Goal: Communication & Community: Answer question/provide support

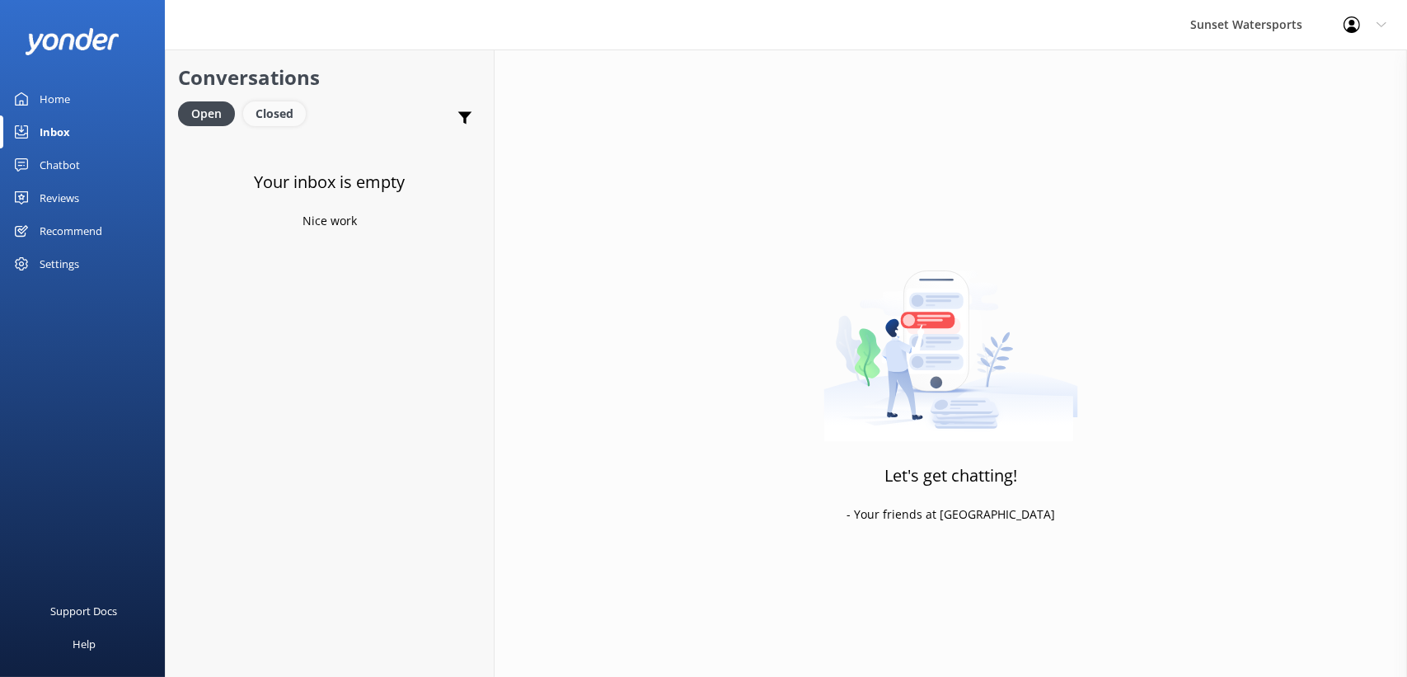
click at [275, 121] on div "Closed" at bounding box center [274, 113] width 63 height 25
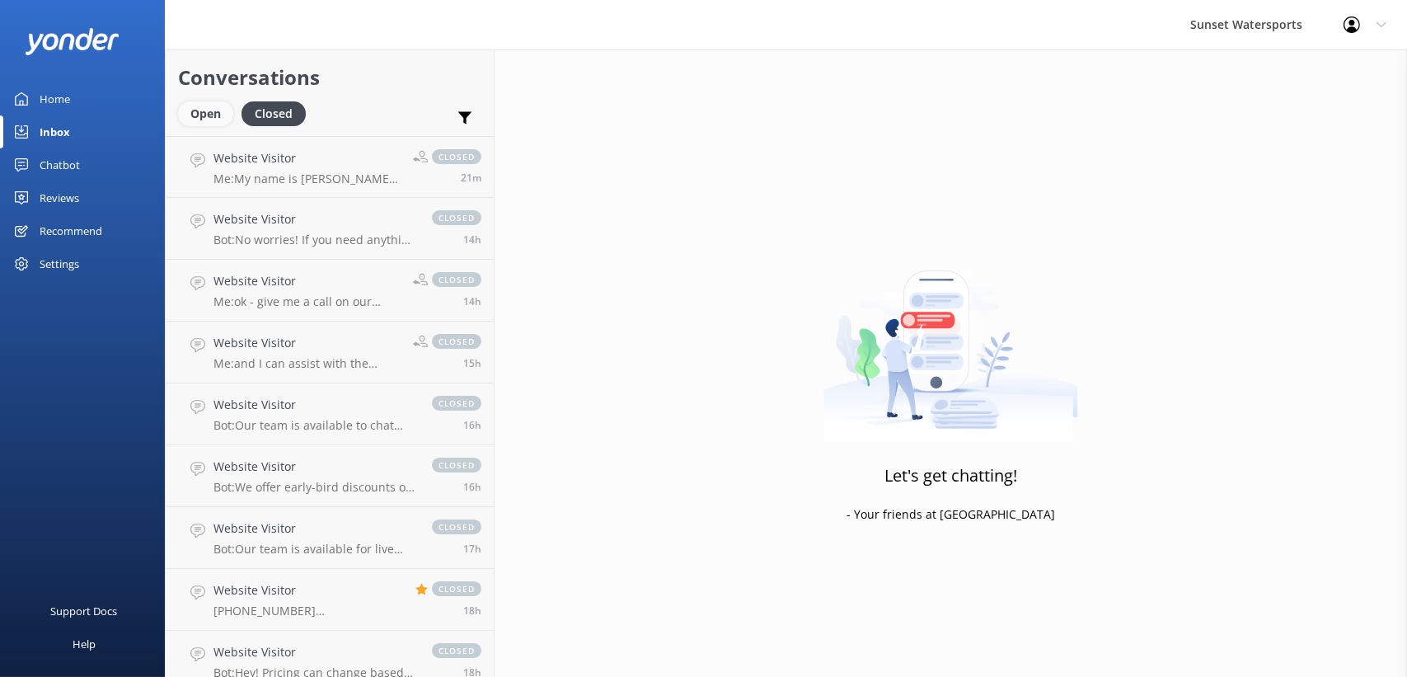
click at [214, 120] on div "Open" at bounding box center [205, 113] width 55 height 25
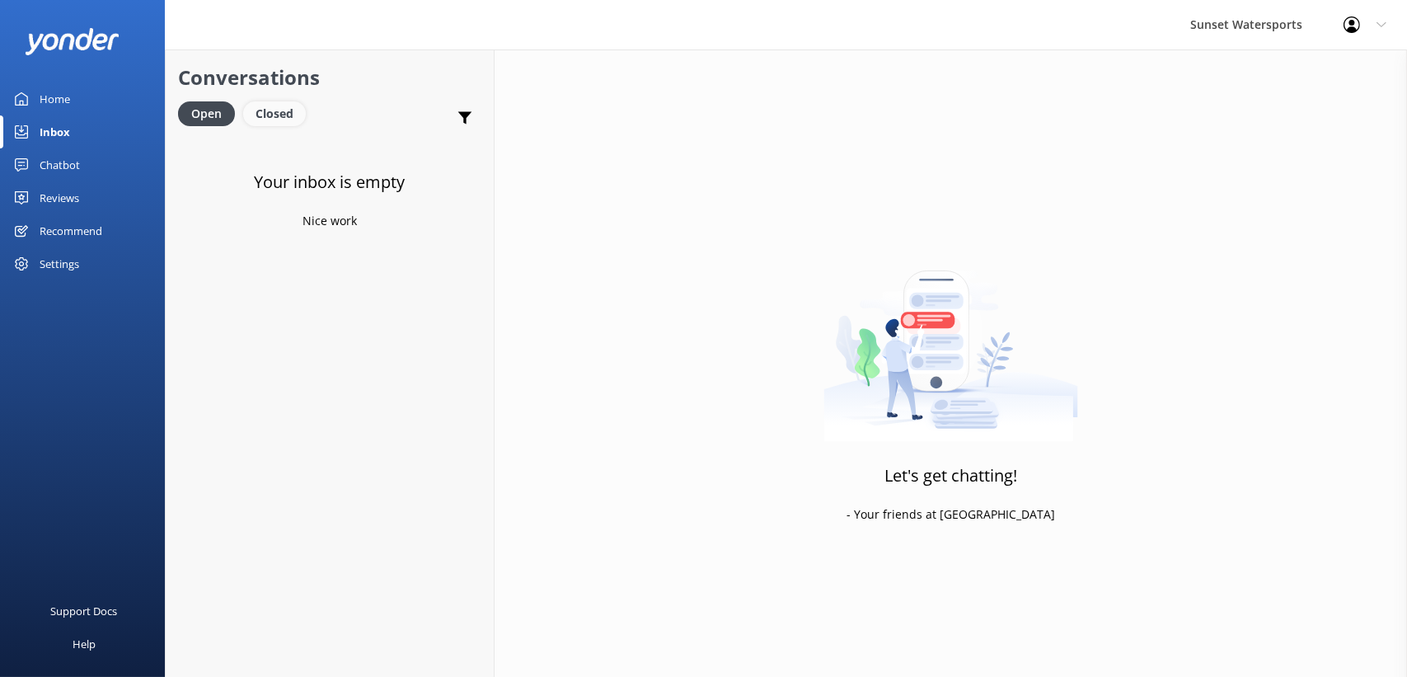
click at [287, 104] on div "Closed" at bounding box center [274, 113] width 63 height 25
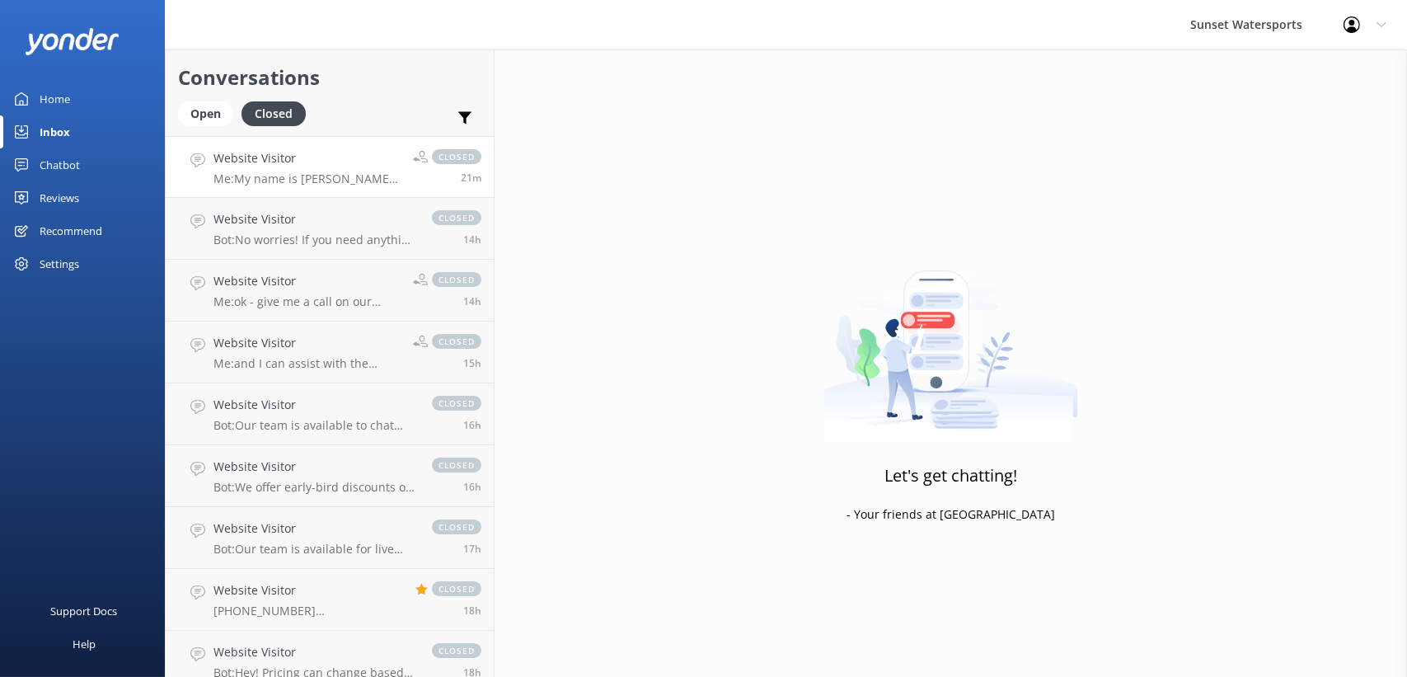
click at [309, 156] on h4 "Website Visitor" at bounding box center [306, 158] width 187 height 18
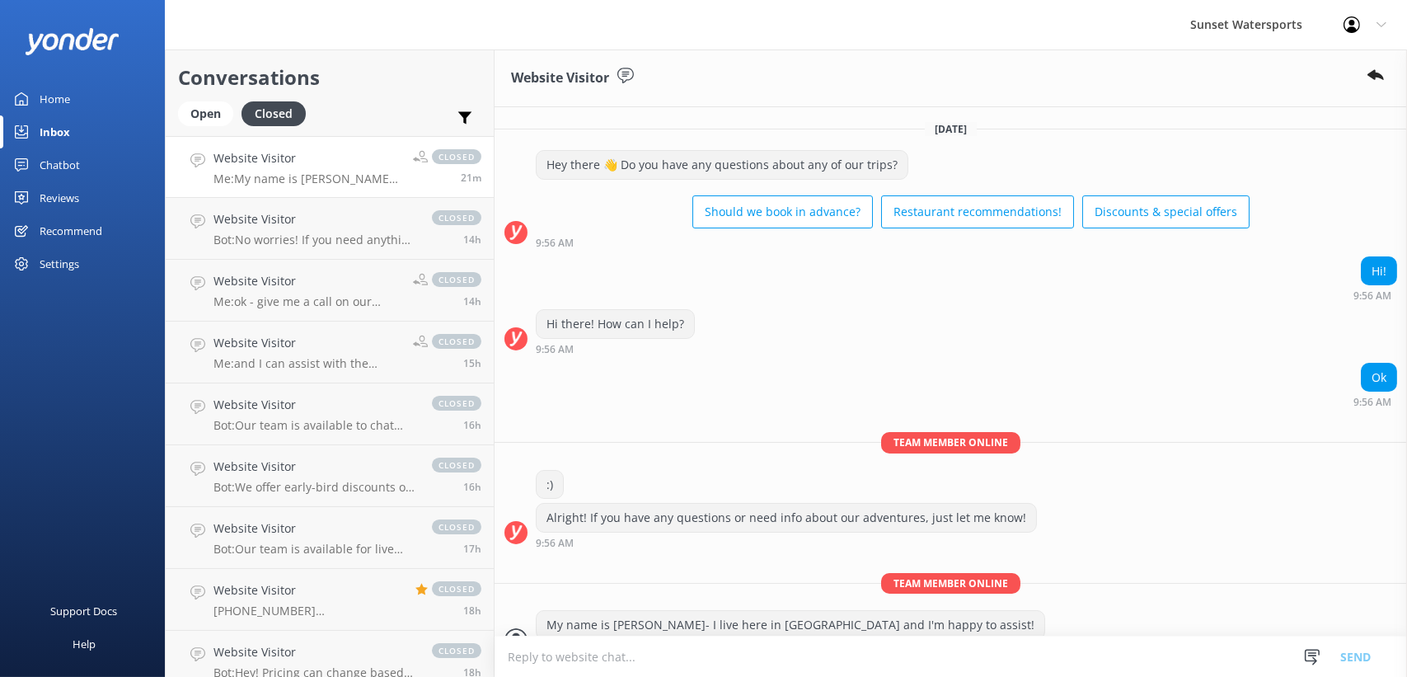
scroll to position [166, 0]
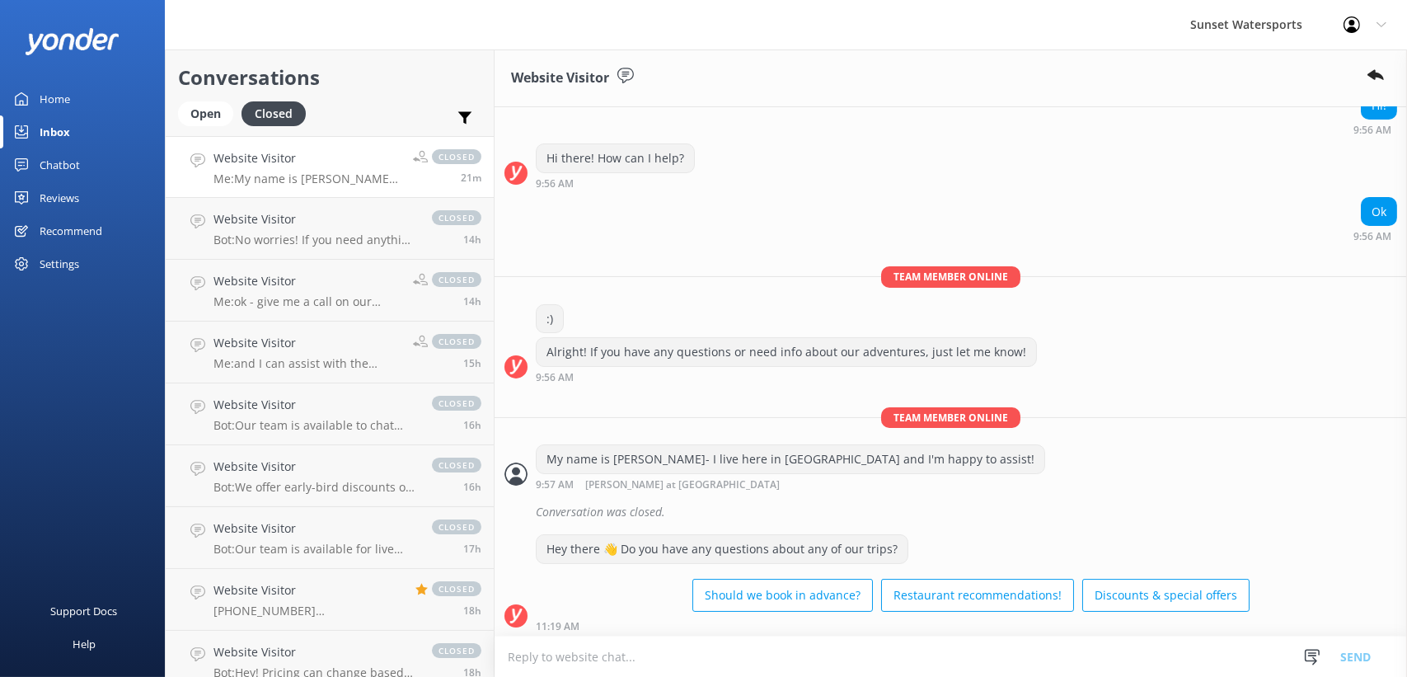
click at [538, 664] on textarea at bounding box center [951, 656] width 912 height 40
click at [294, 223] on h4 "Website Visitor" at bounding box center [314, 219] width 202 height 18
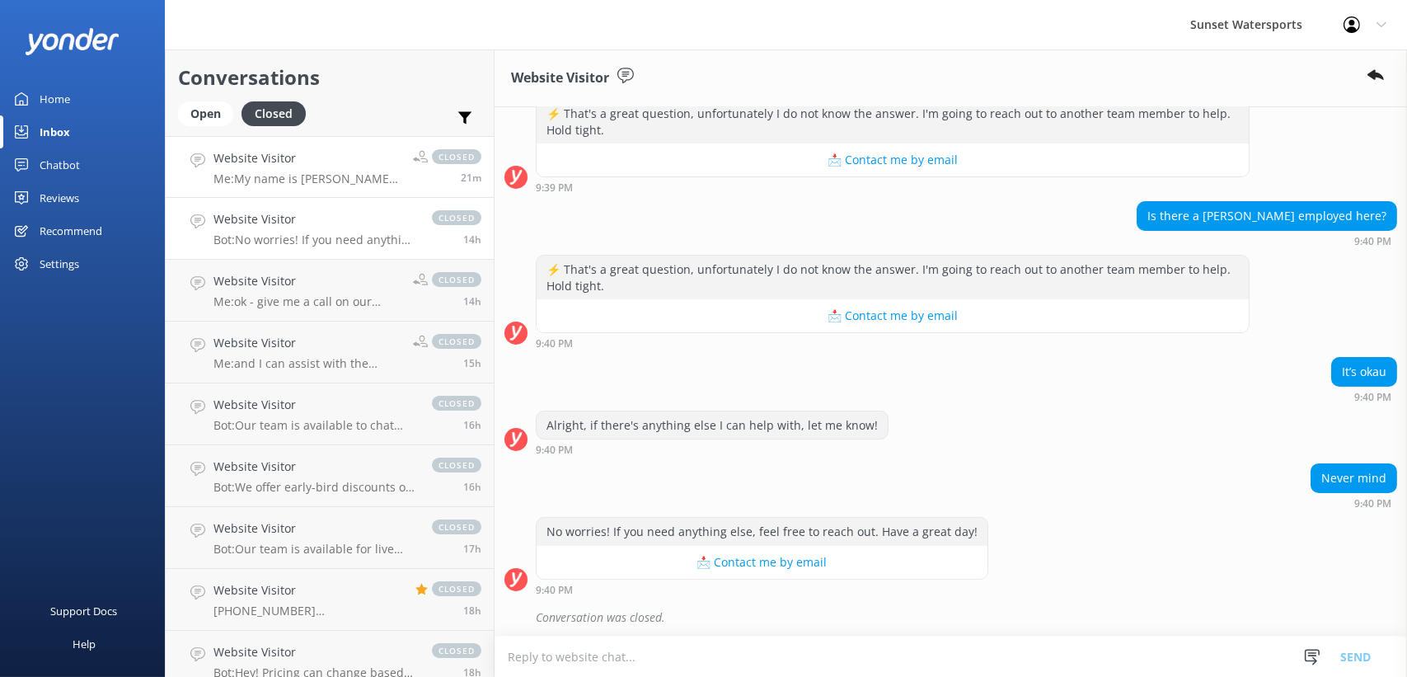
click at [279, 171] on p "Me: My name is [PERSON_NAME]- I live here in [GEOGRAPHIC_DATA] and I'm happy to…" at bounding box center [306, 178] width 187 height 15
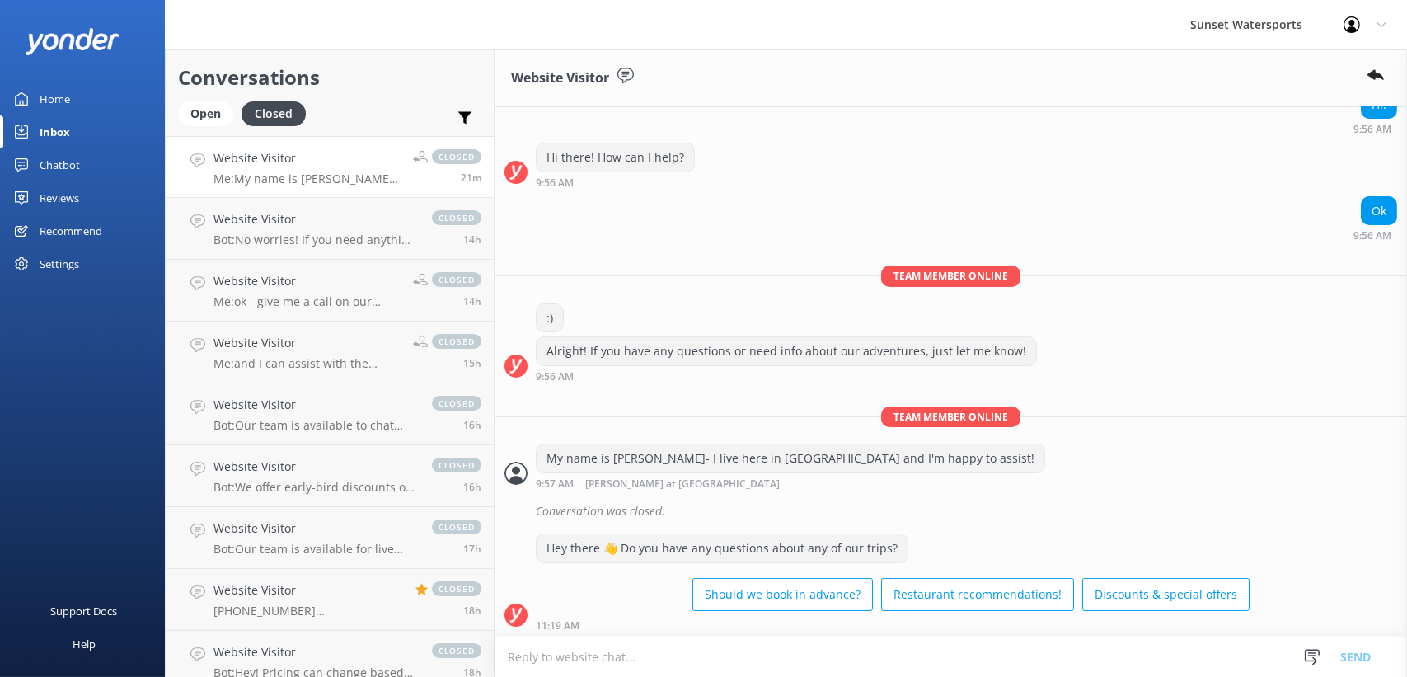
scroll to position [166, 0]
click at [605, 657] on textarea at bounding box center [951, 656] width 912 height 40
click at [560, 663] on textarea at bounding box center [951, 656] width 912 height 40
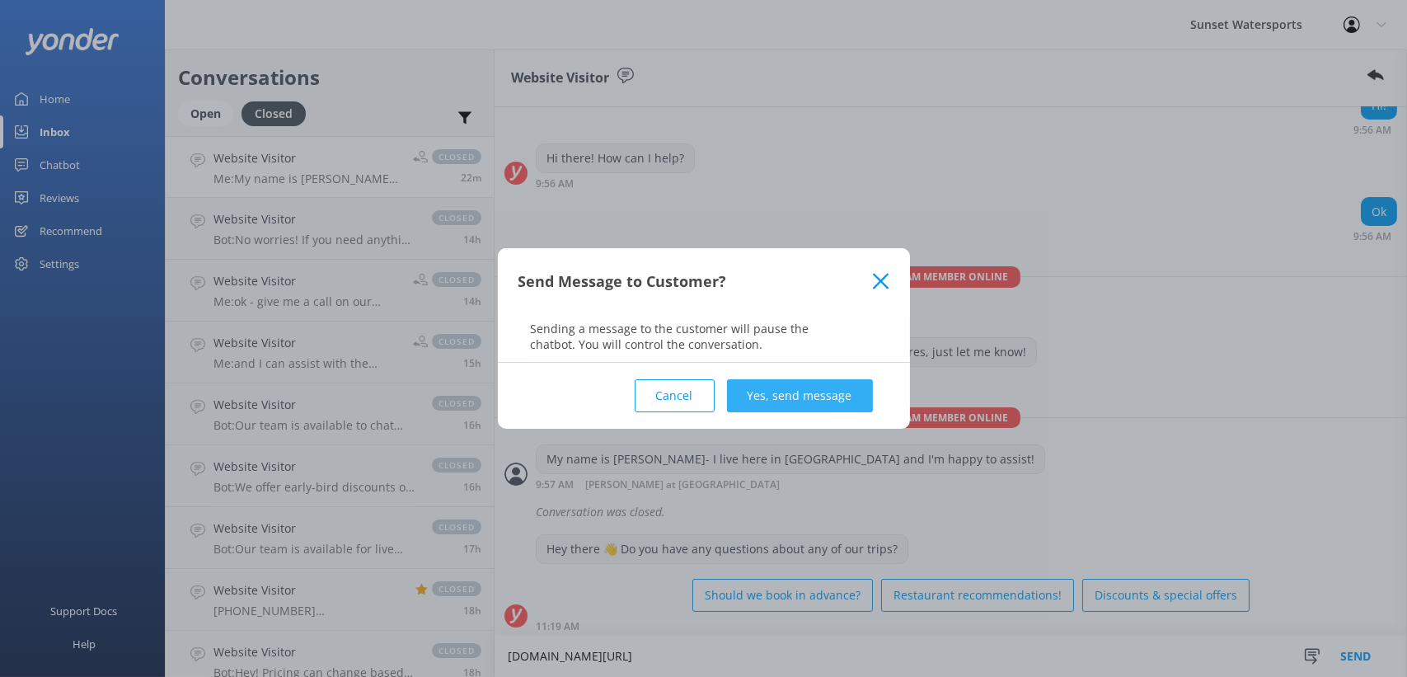
type textarea "[DOMAIN_NAME][URL]"
click at [787, 387] on button "Yes, send message" at bounding box center [800, 395] width 146 height 33
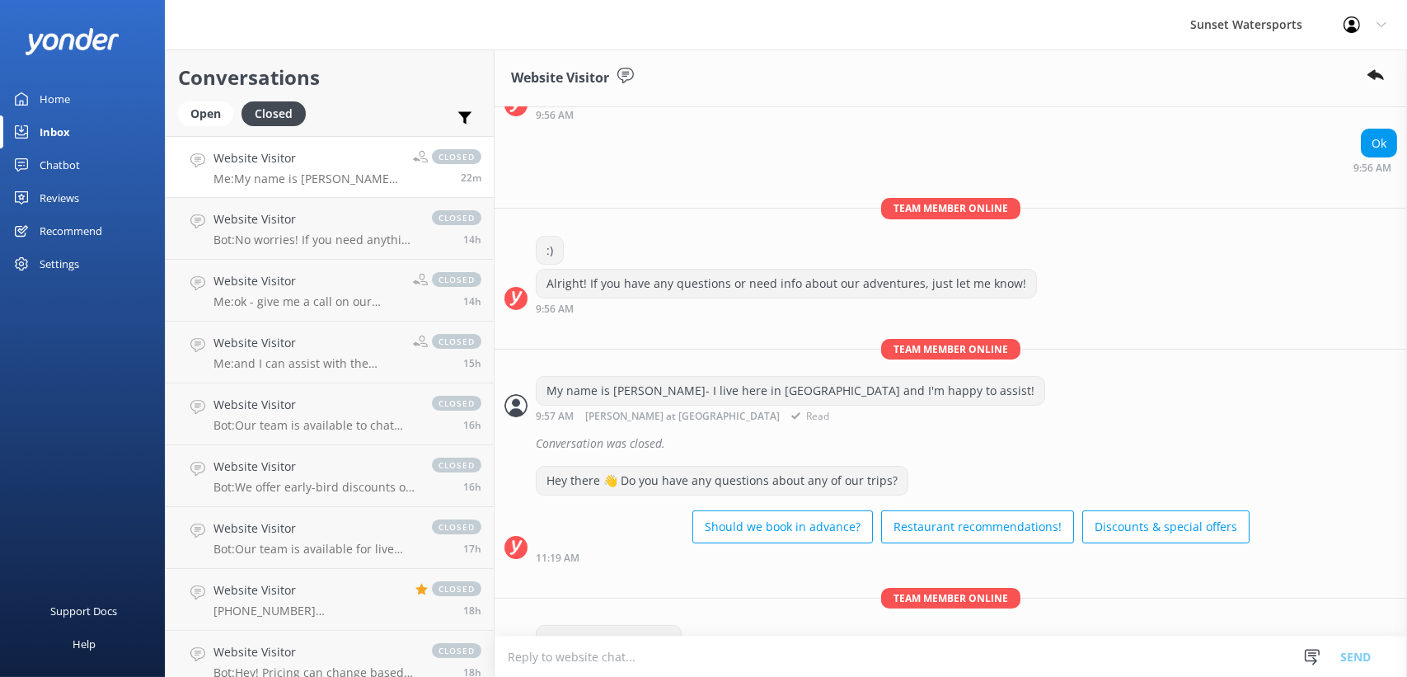
scroll to position [274, 0]
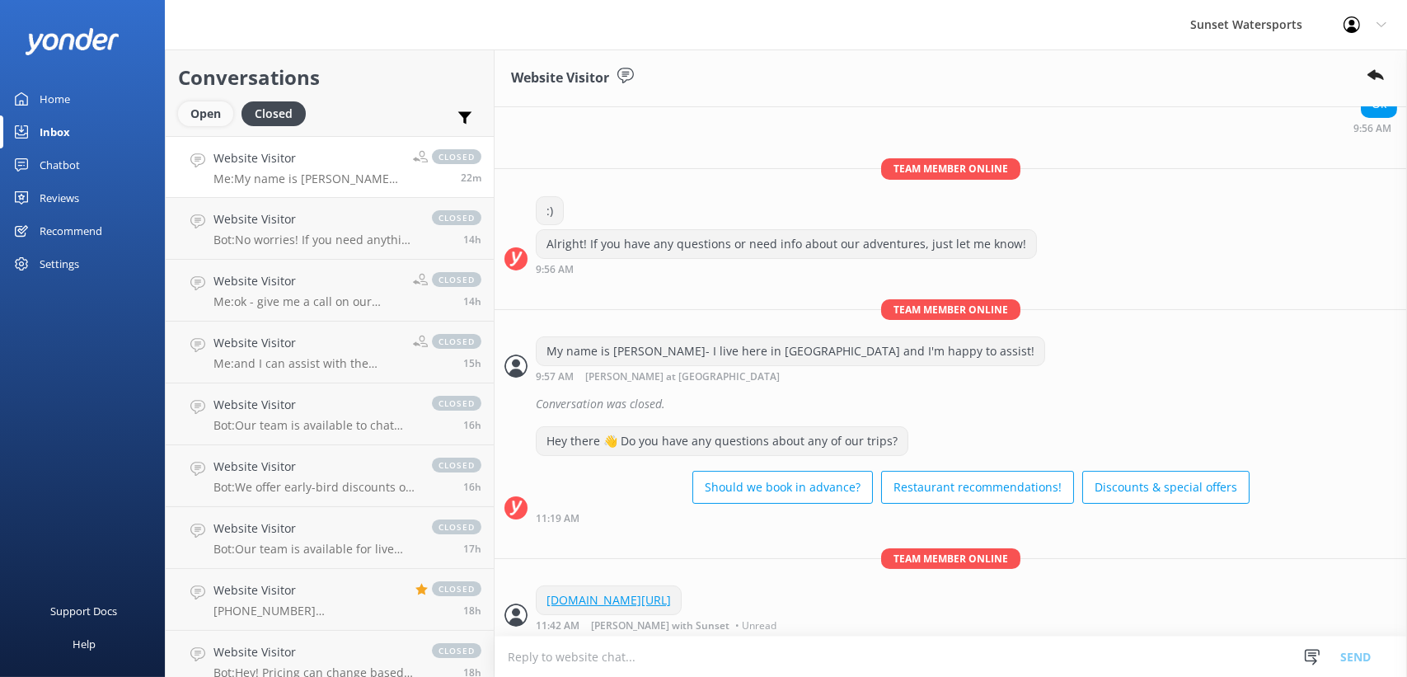
click at [216, 118] on div "Open" at bounding box center [205, 113] width 55 height 25
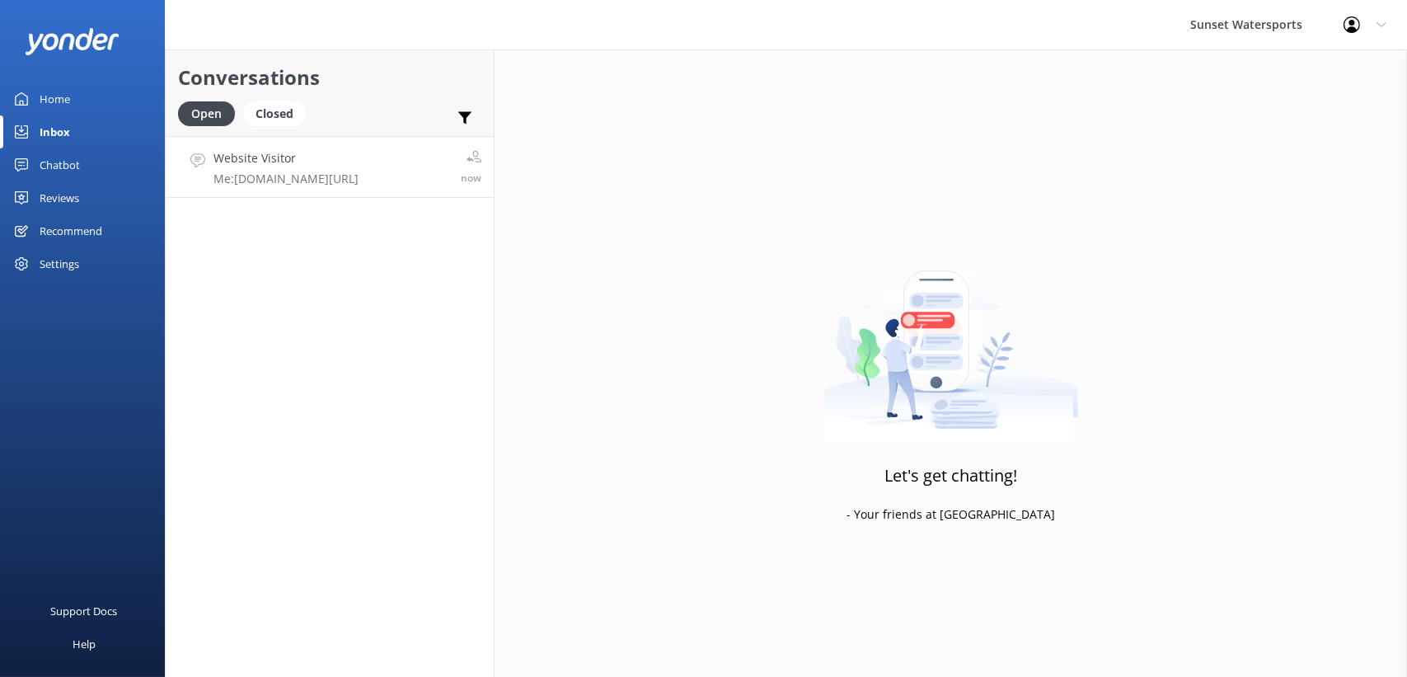
click at [323, 154] on h4 "Website Visitor" at bounding box center [285, 158] width 145 height 18
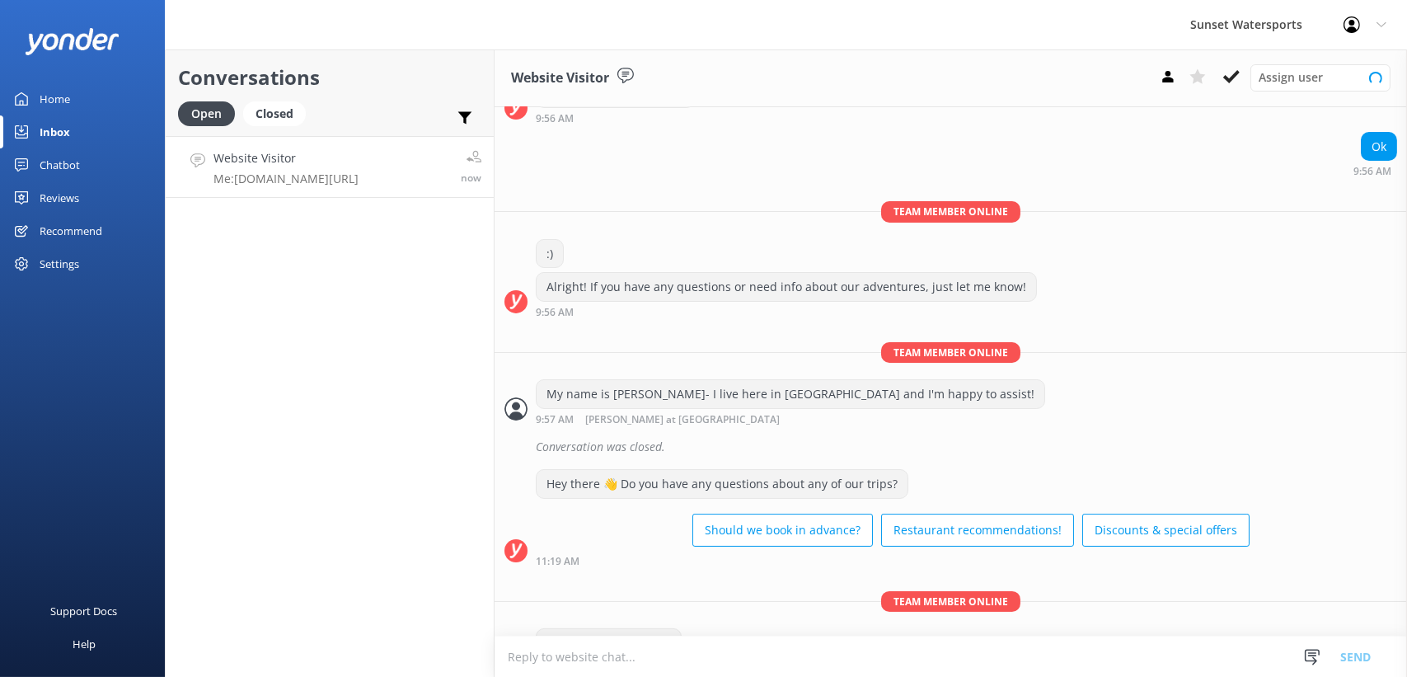
scroll to position [274, 0]
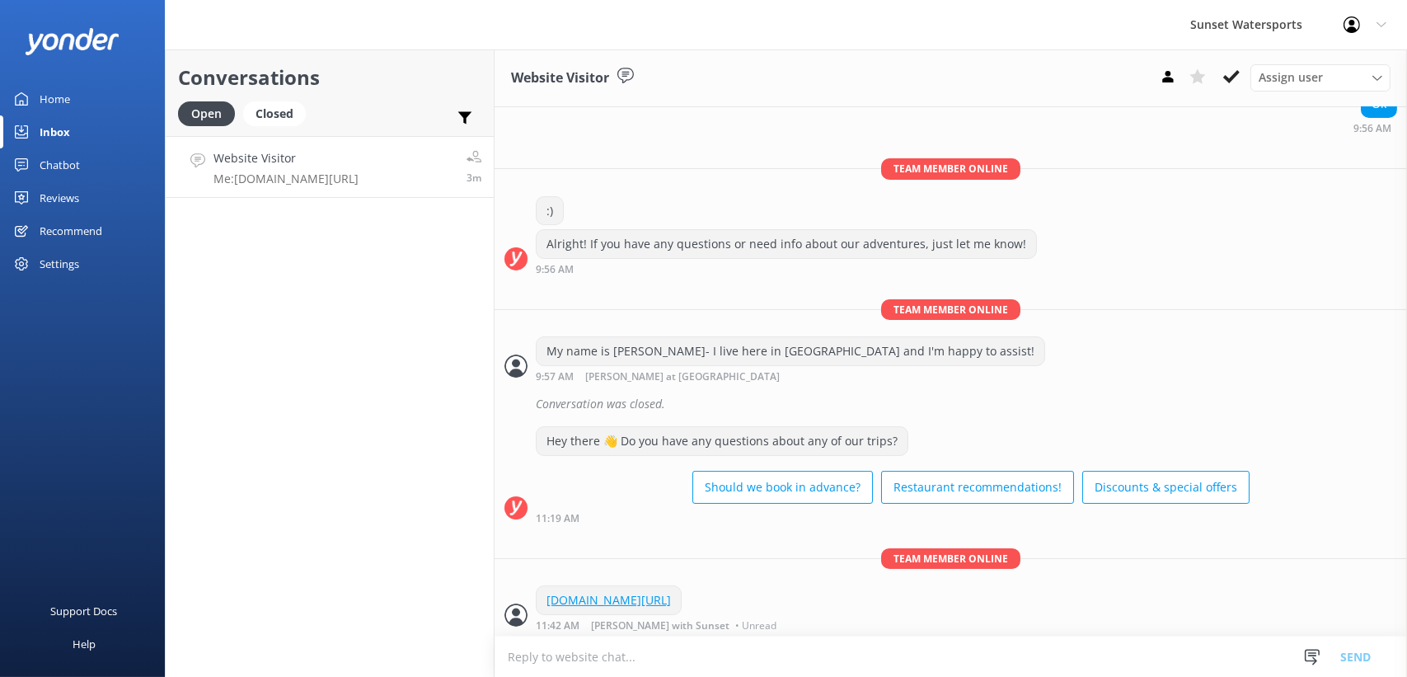
click at [260, 335] on div "Conversations Open Closed Important Assigned to me Unassigned Website Visitor M…" at bounding box center [330, 362] width 330 height 627
click at [275, 117] on div "Closed" at bounding box center [274, 113] width 63 height 25
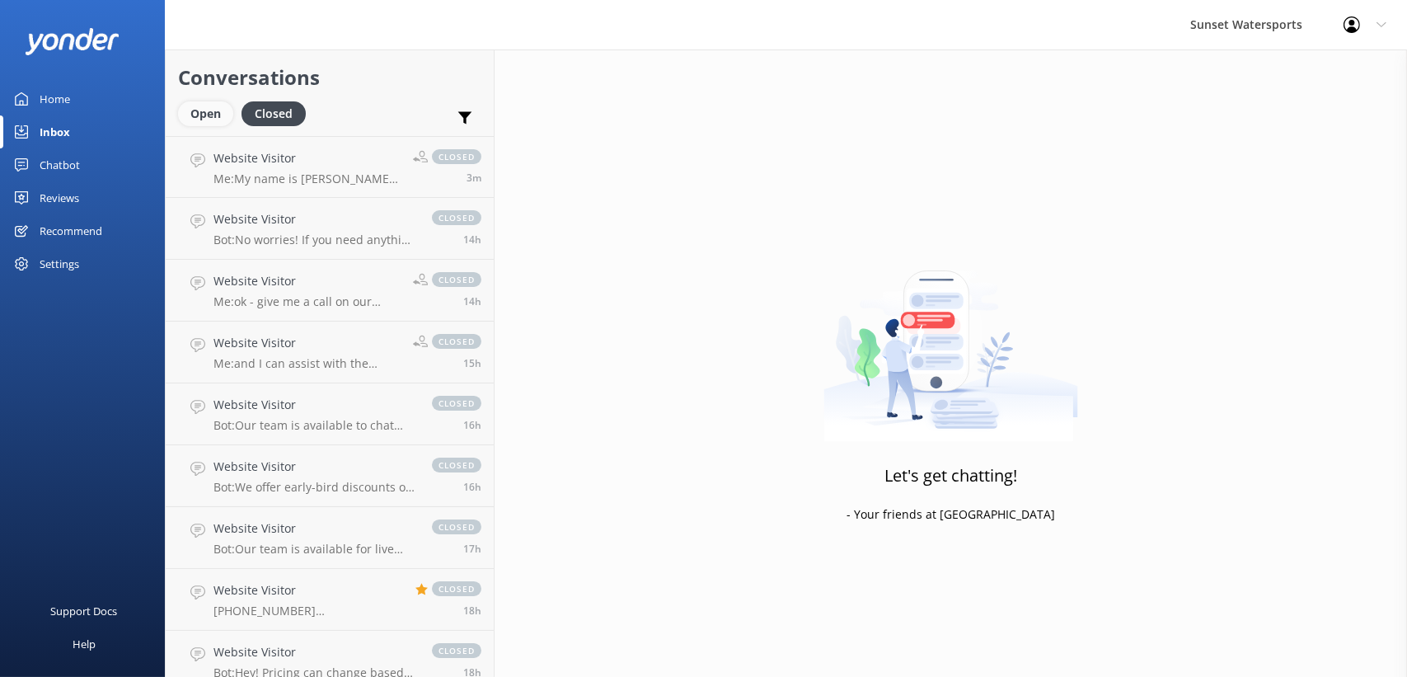
click at [222, 117] on div "Open" at bounding box center [205, 113] width 55 height 25
